Goal: Find specific page/section: Find specific page/section

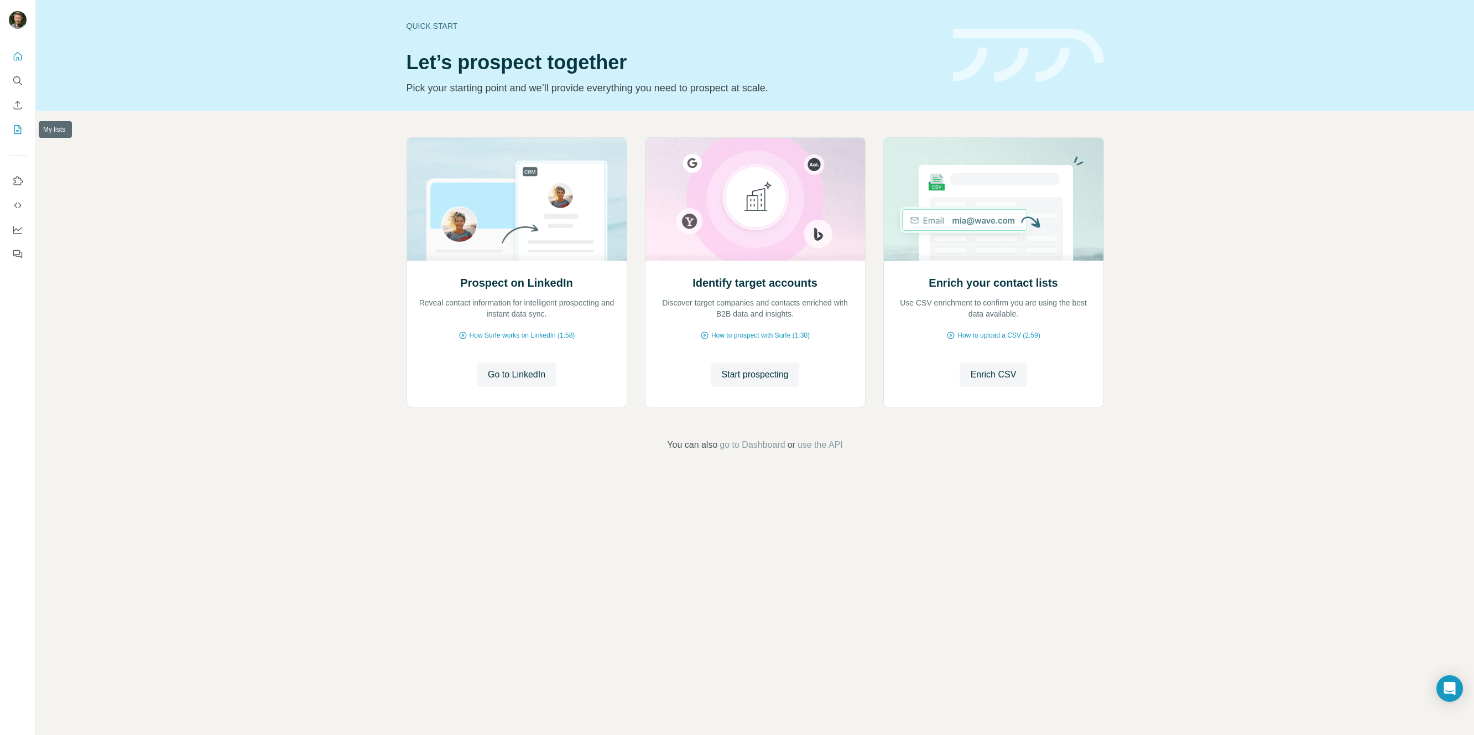
click at [12, 128] on button "My lists" at bounding box center [18, 129] width 18 height 20
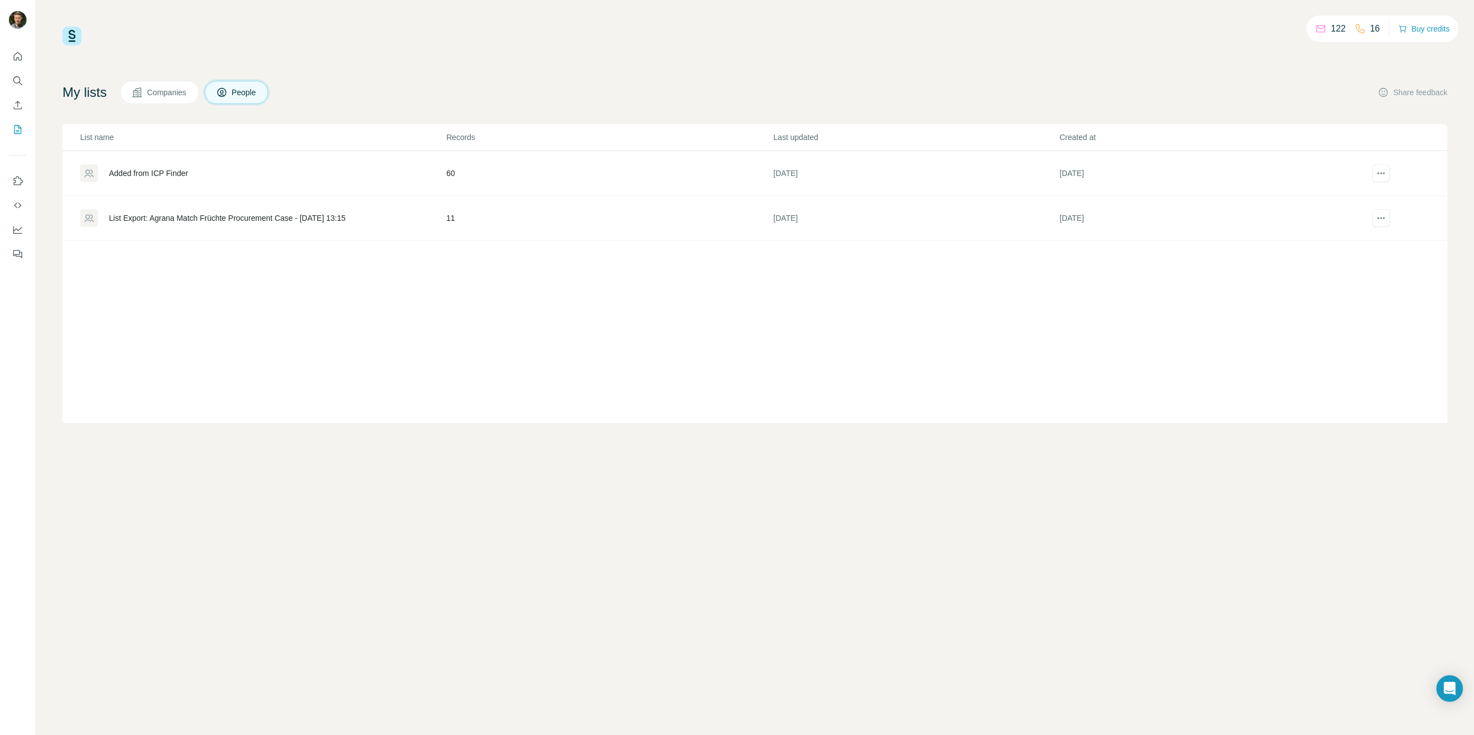
click at [183, 215] on div "List Export: Agrana Match Früchte Procurement Case - [DATE] 13:15" at bounding box center [227, 217] width 237 height 11
